Goal: Task Accomplishment & Management: Understand process/instructions

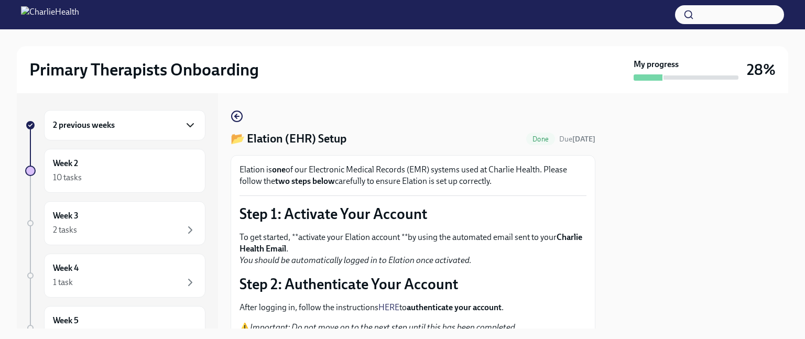
click at [184, 123] on icon "button" at bounding box center [190, 125] width 13 height 13
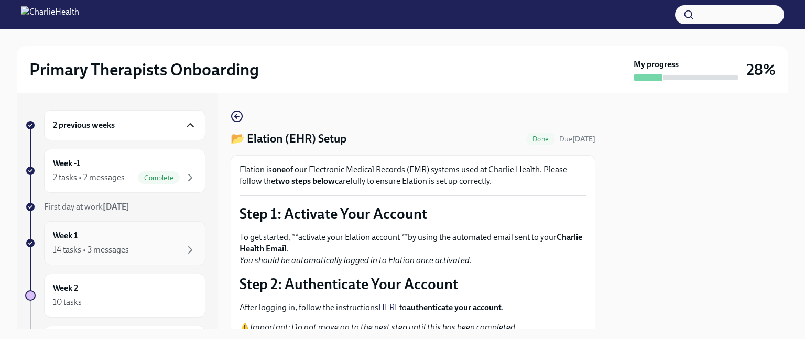
click at [81, 247] on div "14 tasks • 3 messages" at bounding box center [91, 250] width 76 height 12
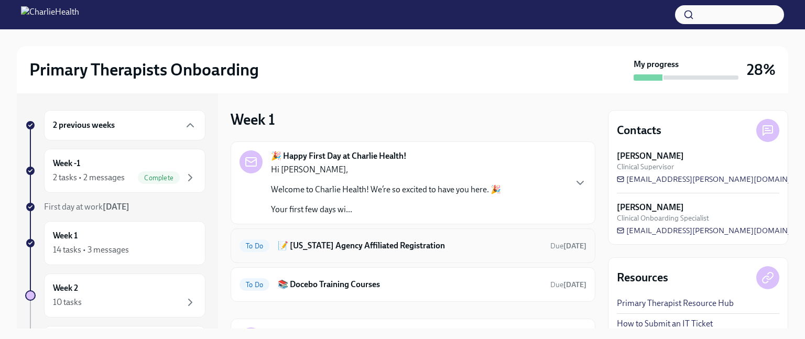
click at [426, 243] on h6 "📝 [US_STATE] Agency Affiliated Registration" at bounding box center [410, 246] width 264 height 12
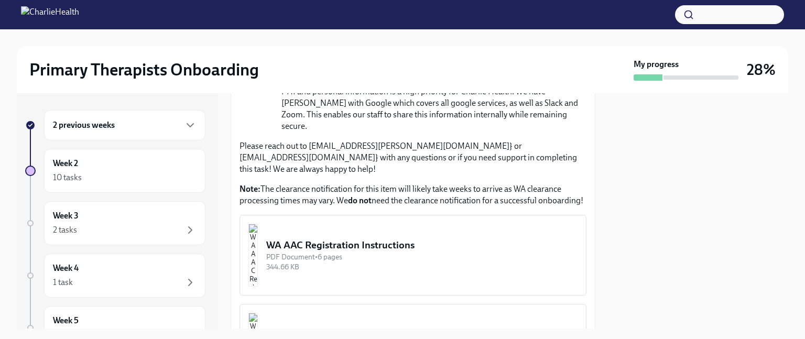
scroll to position [524, 0]
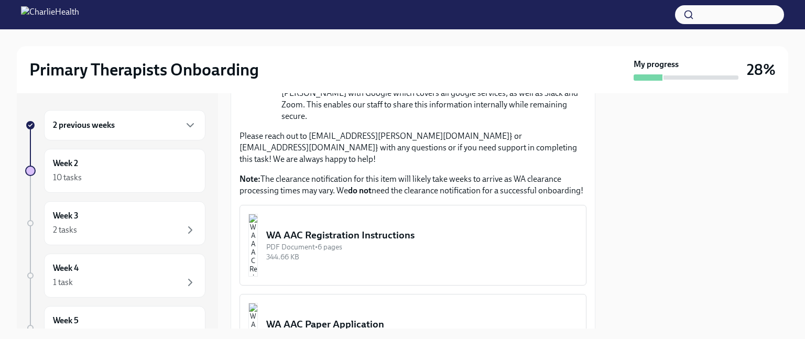
click at [339, 229] on div "WA AAC Registration Instructions" at bounding box center [421, 236] width 311 height 14
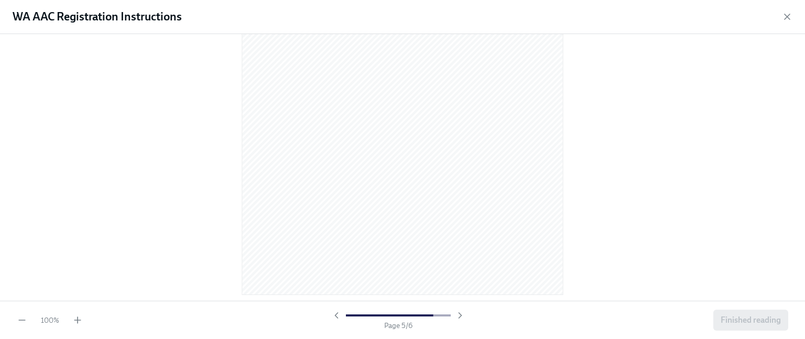
scroll to position [1871, 0]
click at [659, 193] on div at bounding box center [402, 167] width 805 height 267
click at [646, 96] on div at bounding box center [402, 167] width 805 height 267
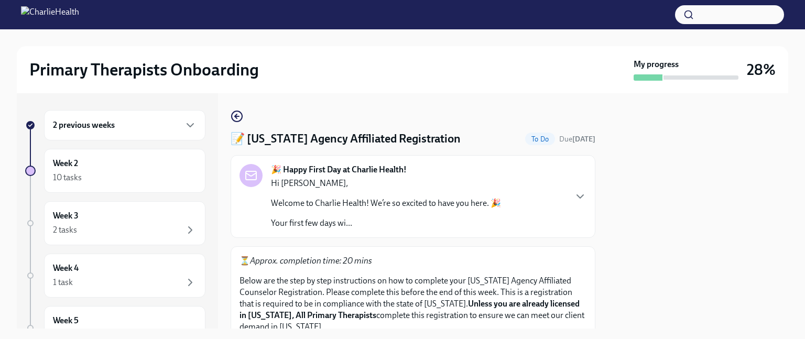
click at [551, 207] on div "🎉 Happy First Day at Charlie Health! Hi [PERSON_NAME], Welcome to Charlie Healt…" at bounding box center [413, 196] width 347 height 65
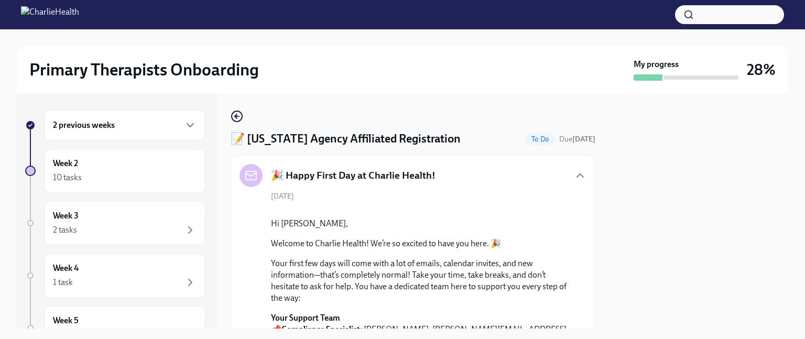
click at [577, 174] on icon "button" at bounding box center [580, 175] width 6 height 3
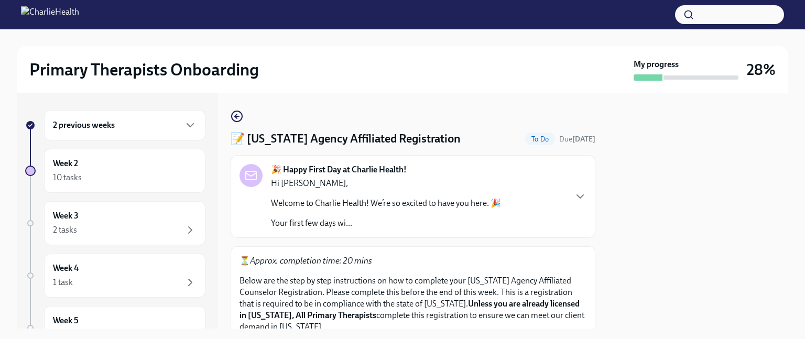
click at [527, 183] on div "🎉 Happy First Day at Charlie Health! Hi [PERSON_NAME], Welcome to Charlie Healt…" at bounding box center [413, 196] width 347 height 65
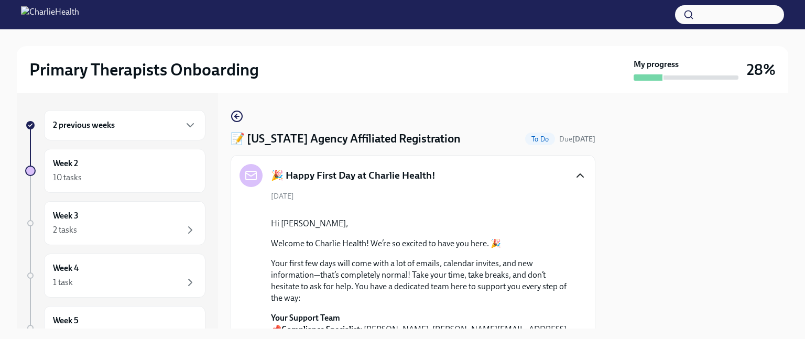
click at [574, 176] on icon "button" at bounding box center [580, 175] width 13 height 13
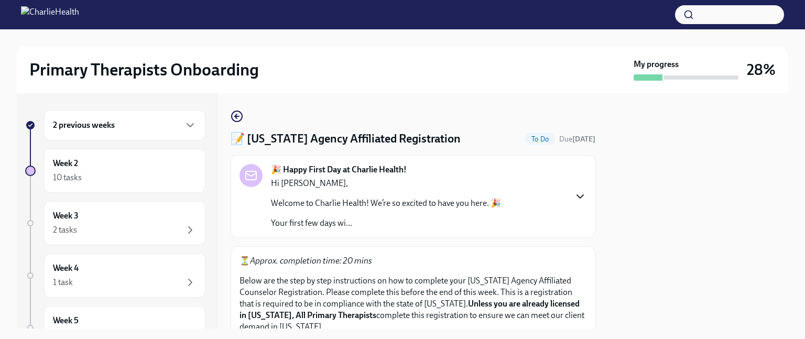
click at [528, 286] on p "Below are the step by step instructions on how to complete your [US_STATE] Agen…" at bounding box center [413, 304] width 347 height 58
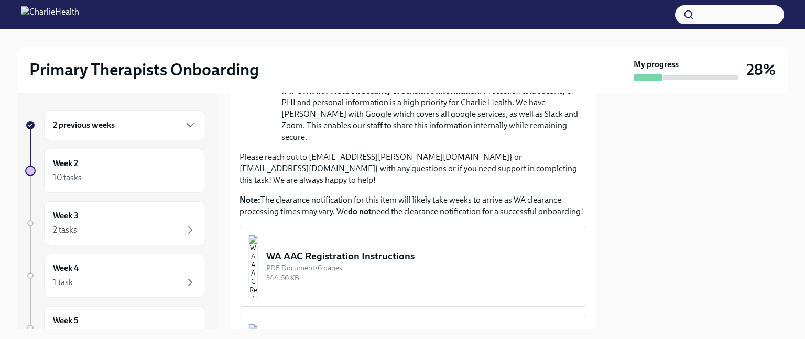
scroll to position [524, 0]
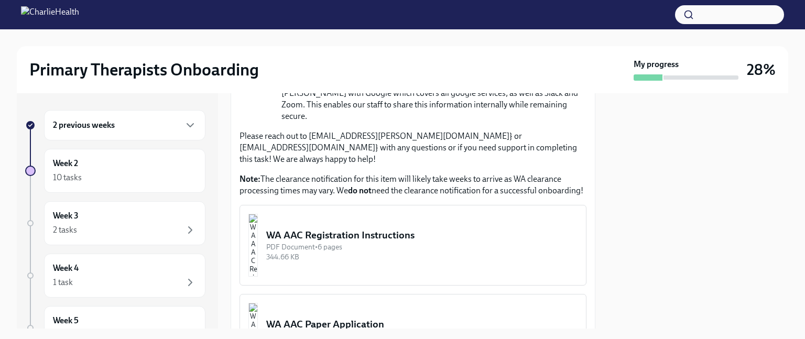
click at [394, 229] on div "WA AAC Registration Instructions" at bounding box center [421, 236] width 311 height 14
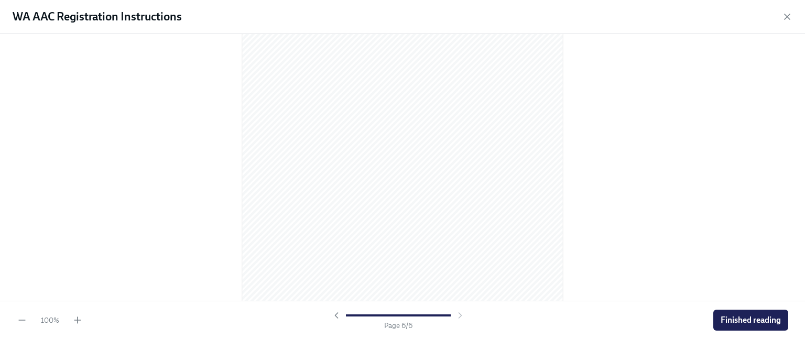
scroll to position [2189, 0]
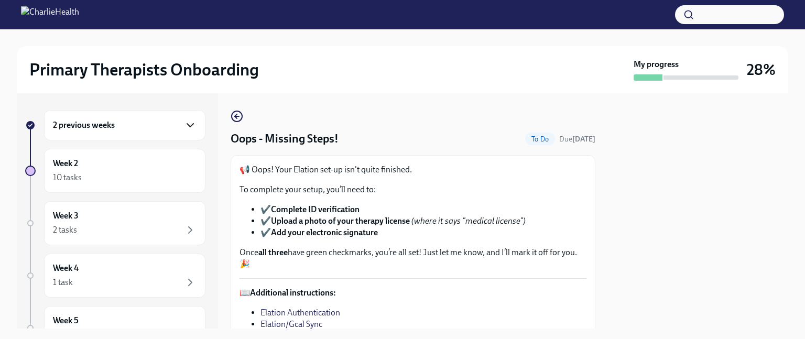
click at [184, 125] on icon "button" at bounding box center [190, 125] width 13 height 13
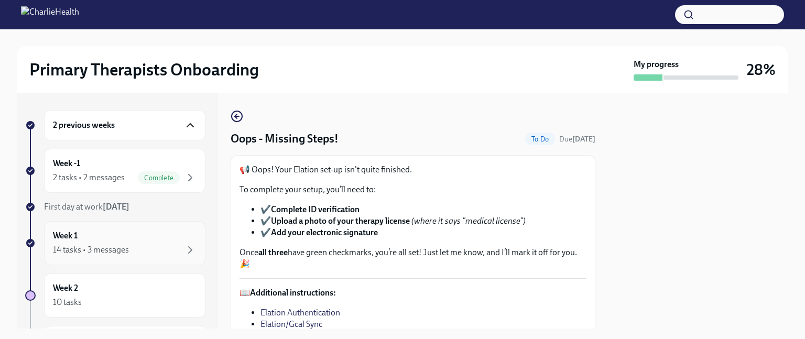
click at [88, 233] on div "Week 1 14 tasks • 3 messages" at bounding box center [125, 243] width 144 height 26
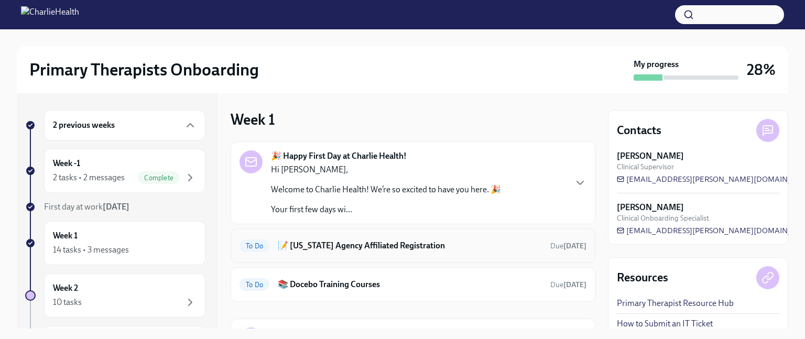
click at [308, 248] on h6 "📝 [US_STATE] Agency Affiliated Registration" at bounding box center [410, 246] width 264 height 12
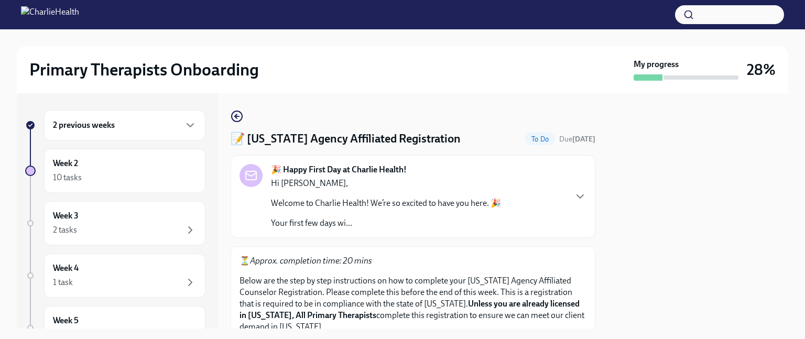
click at [471, 296] on p "Below are the step by step instructions on how to complete your [US_STATE] Agen…" at bounding box center [413, 304] width 347 height 58
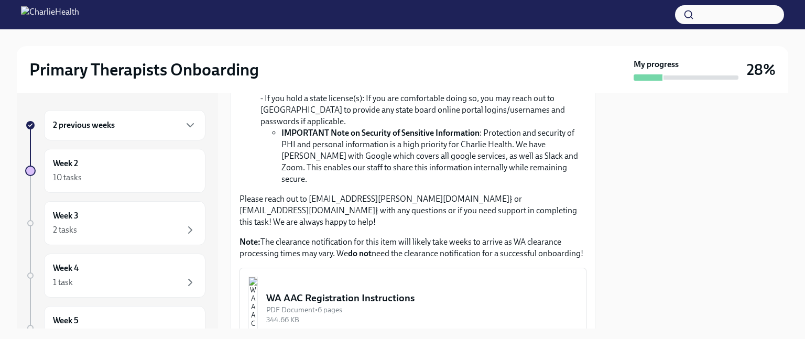
scroll to position [482, 0]
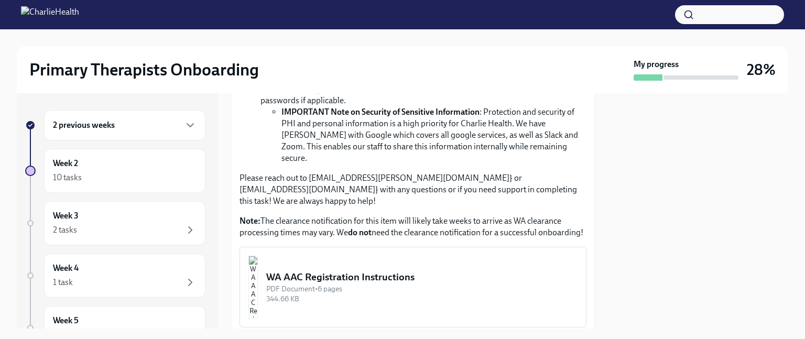
click at [424, 270] on div "WA AAC Registration Instructions" at bounding box center [421, 277] width 311 height 14
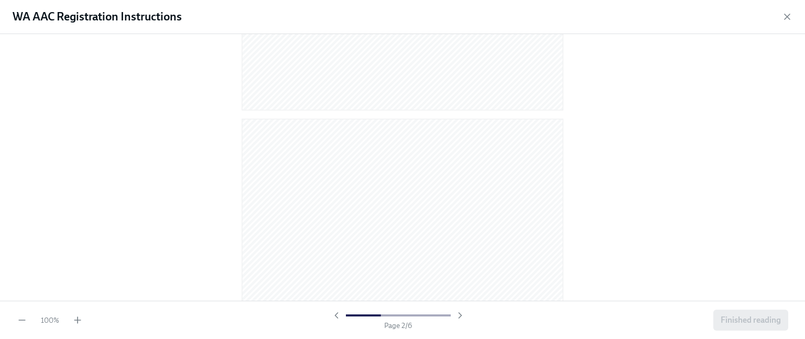
scroll to position [377, 0]
